Goal: Information Seeking & Learning: Learn about a topic

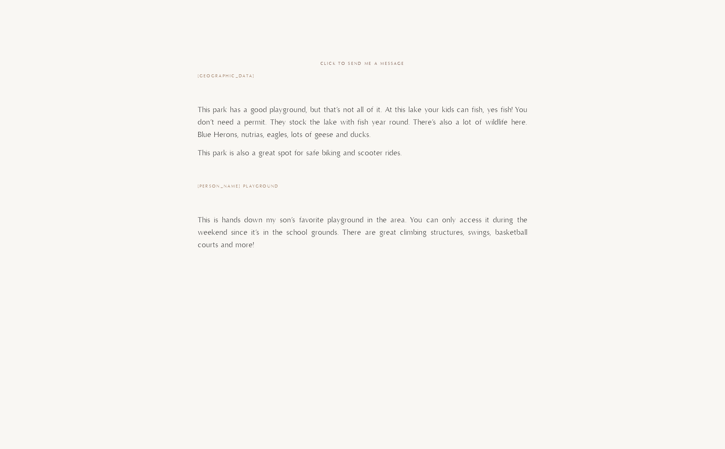
scroll to position [1136, 0]
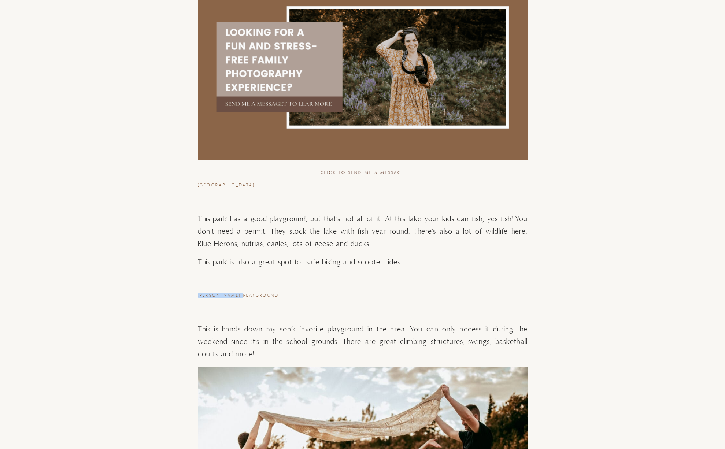
drag, startPoint x: 198, startPoint y: 282, endPoint x: 246, endPoint y: 280, distance: 48.0
click at [246, 293] on span "[PERSON_NAME] playground" at bounding box center [238, 295] width 81 height 5
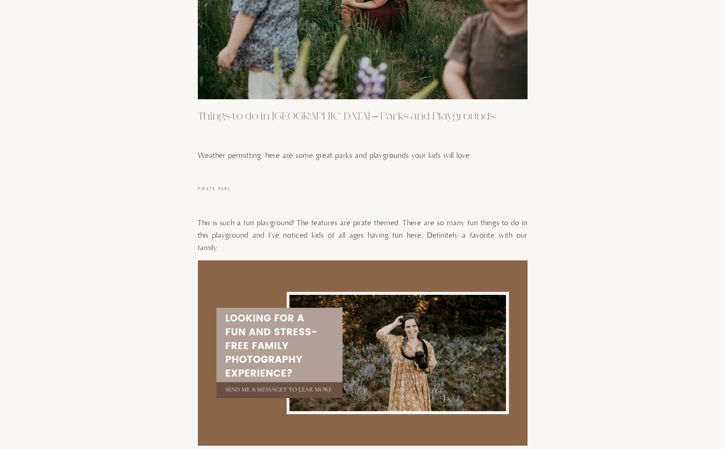
scroll to position [953, 0]
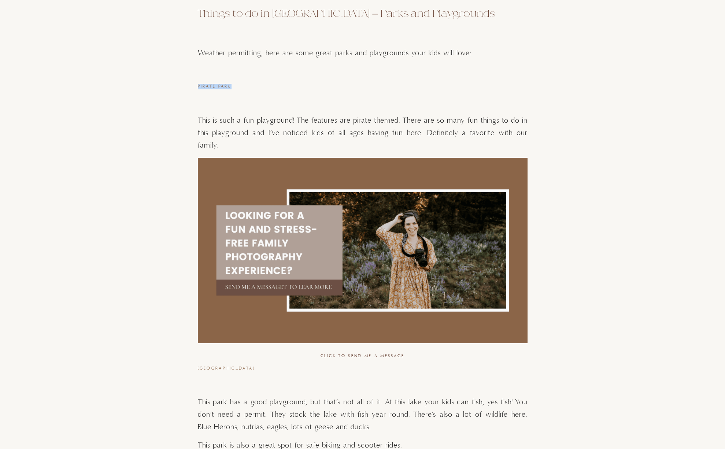
drag, startPoint x: 198, startPoint y: 85, endPoint x: 230, endPoint y: 85, distance: 32.6
click at [230, 85] on span "Pirate Park" at bounding box center [215, 86] width 34 height 5
copy span "Pirate Park"
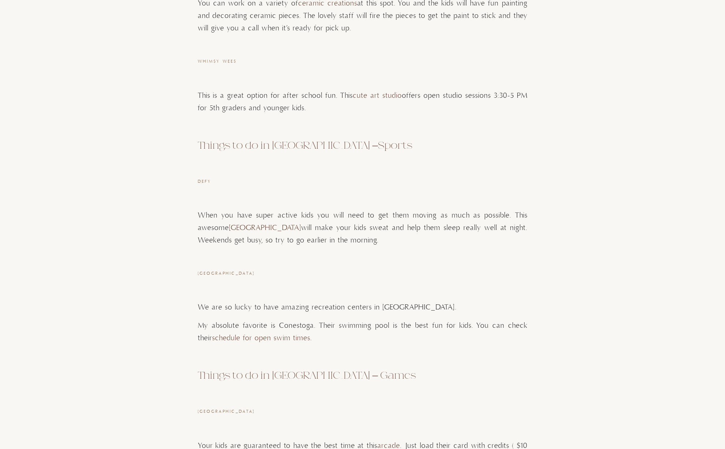
scroll to position [1832, 0]
drag, startPoint x: 197, startPoint y: 257, endPoint x: 299, endPoint y: 257, distance: 101.5
click at [299, 269] on h3 "[GEOGRAPHIC_DATA]" at bounding box center [363, 271] width 330 height 5
drag, startPoint x: 290, startPoint y: 259, endPoint x: 198, endPoint y: 258, distance: 92.4
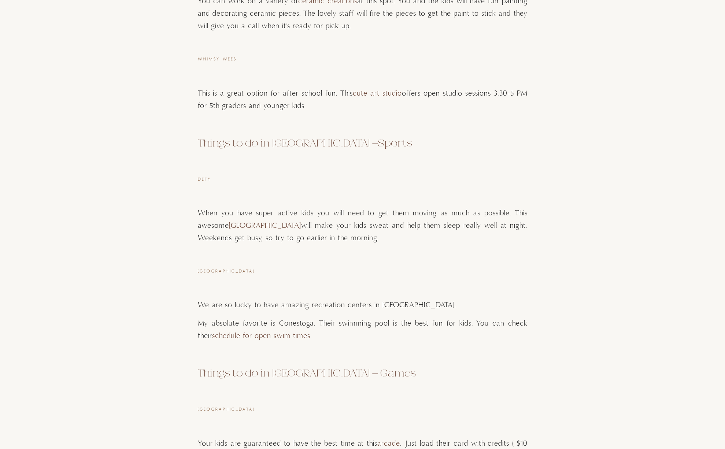
click at [198, 269] on span "[GEOGRAPHIC_DATA]" at bounding box center [226, 271] width 57 height 5
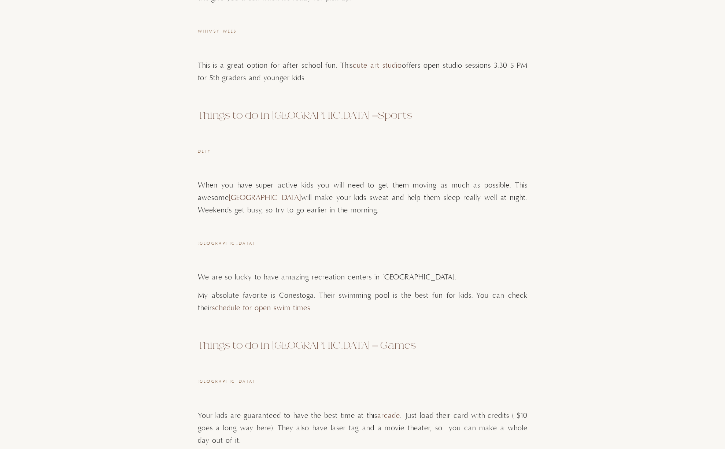
scroll to position [2016, 0]
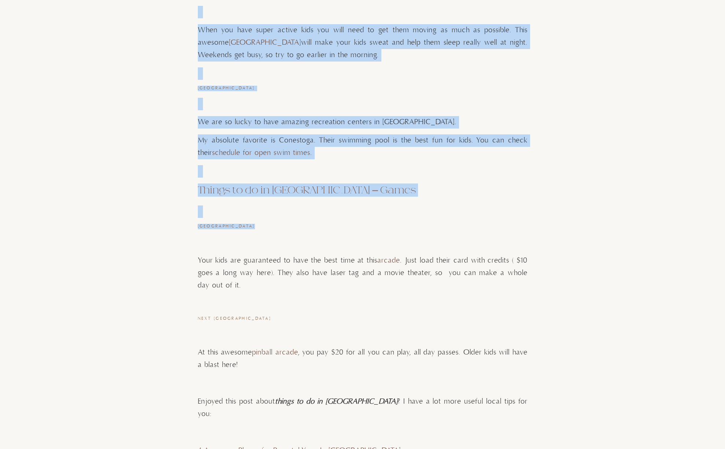
drag, startPoint x: 197, startPoint y: 213, endPoint x: 279, endPoint y: 213, distance: 81.7
click at [279, 224] on h3 "[GEOGRAPHIC_DATA]" at bounding box center [363, 226] width 330 height 5
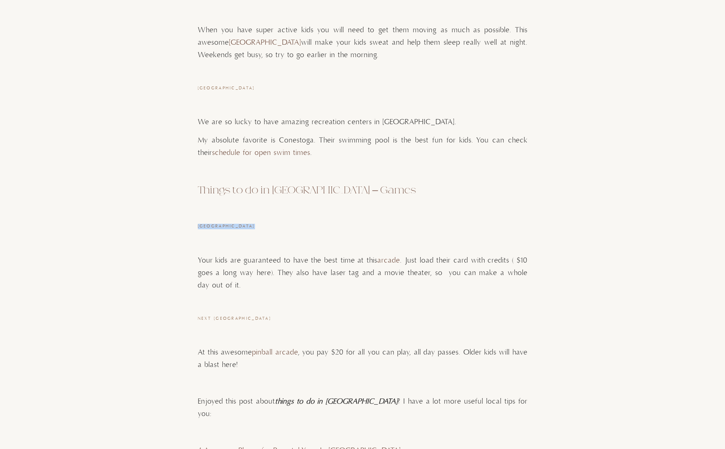
drag, startPoint x: 199, startPoint y: 213, endPoint x: 280, endPoint y: 213, distance: 81.0
click at [280, 224] on h3 "[GEOGRAPHIC_DATA]" at bounding box center [363, 226] width 330 height 5
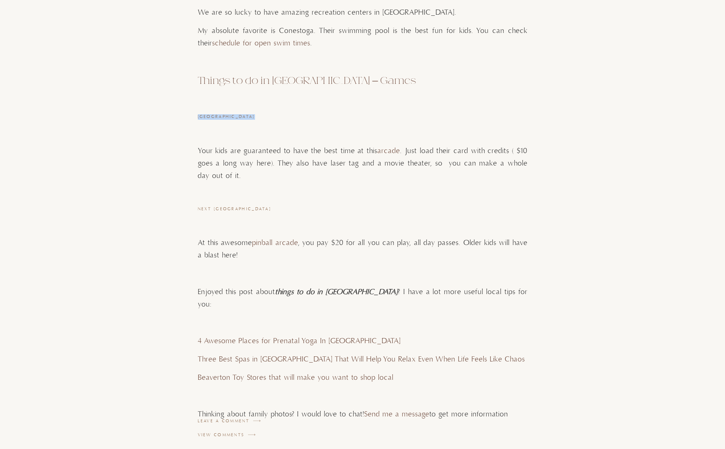
scroll to position [2126, 0]
